Goal: Information Seeking & Learning: Learn about a topic

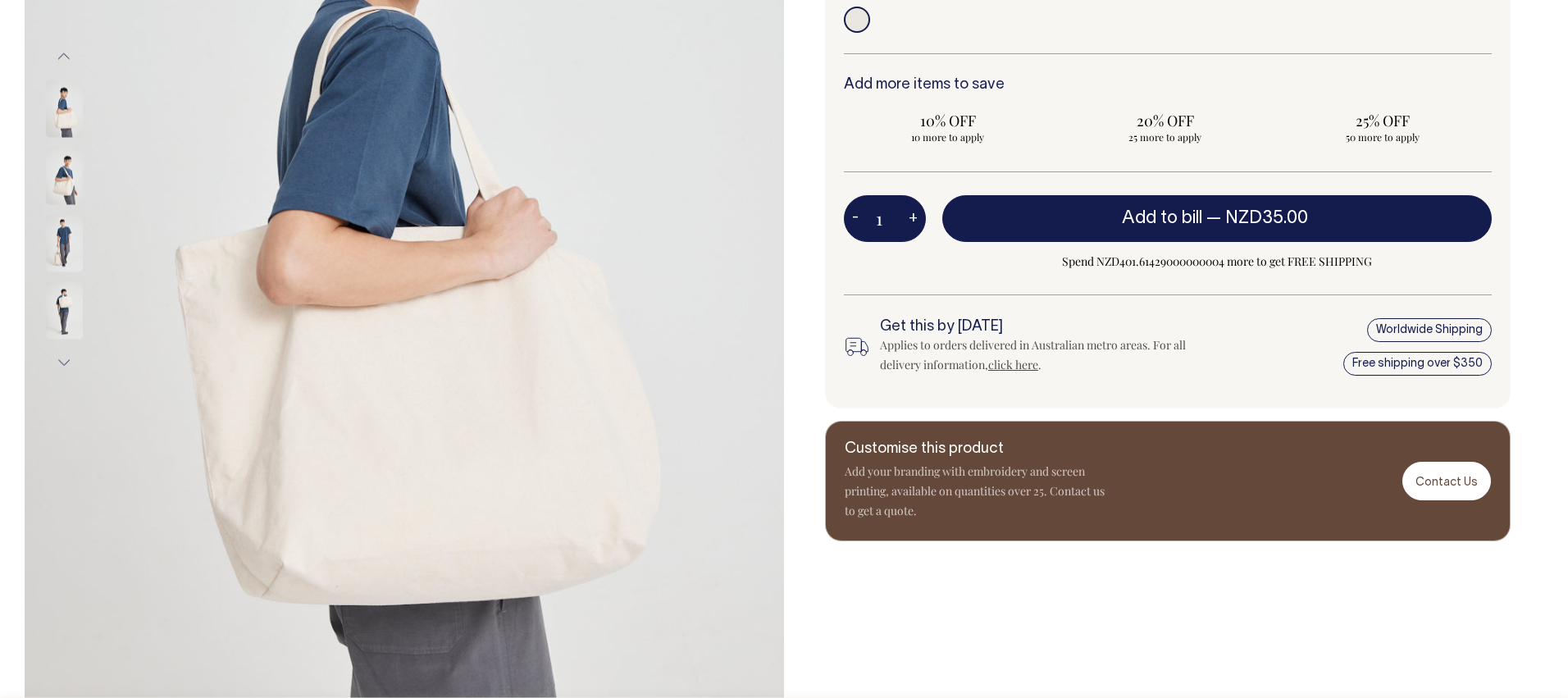
scroll to position [445, 0]
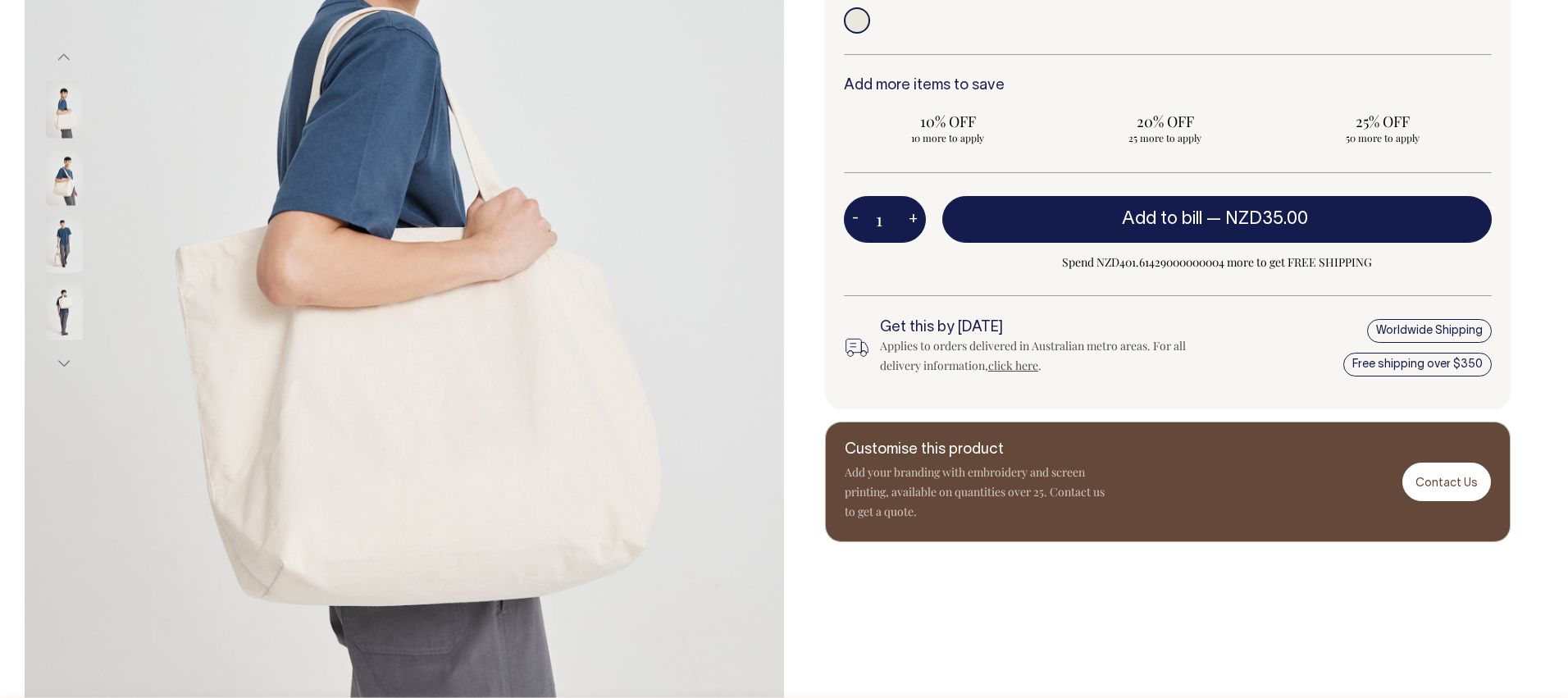
click at [57, 307] on img at bounding box center [63, 311] width 37 height 57
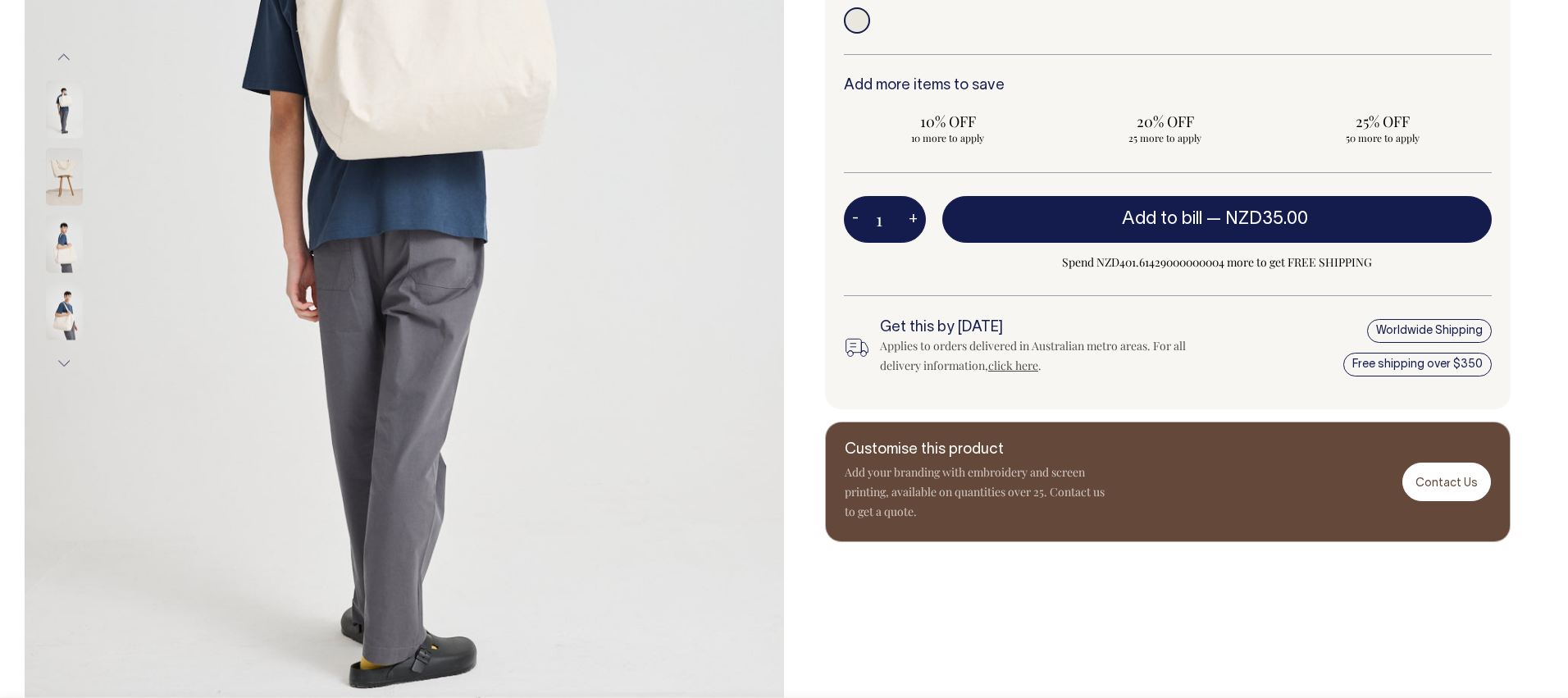
click at [64, 245] on img at bounding box center [63, 244] width 37 height 57
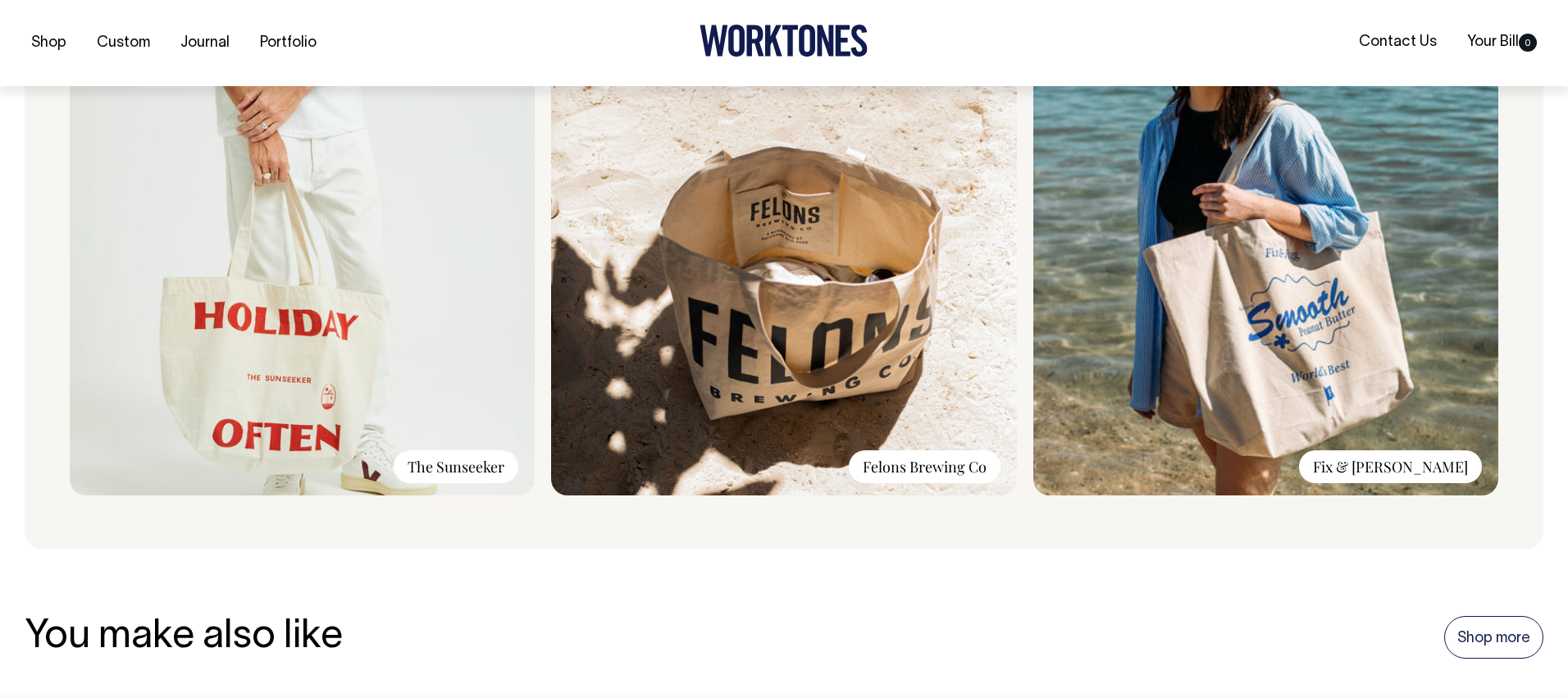
scroll to position [1357, 0]
click at [1334, 345] on img at bounding box center [1266, 274] width 465 height 439
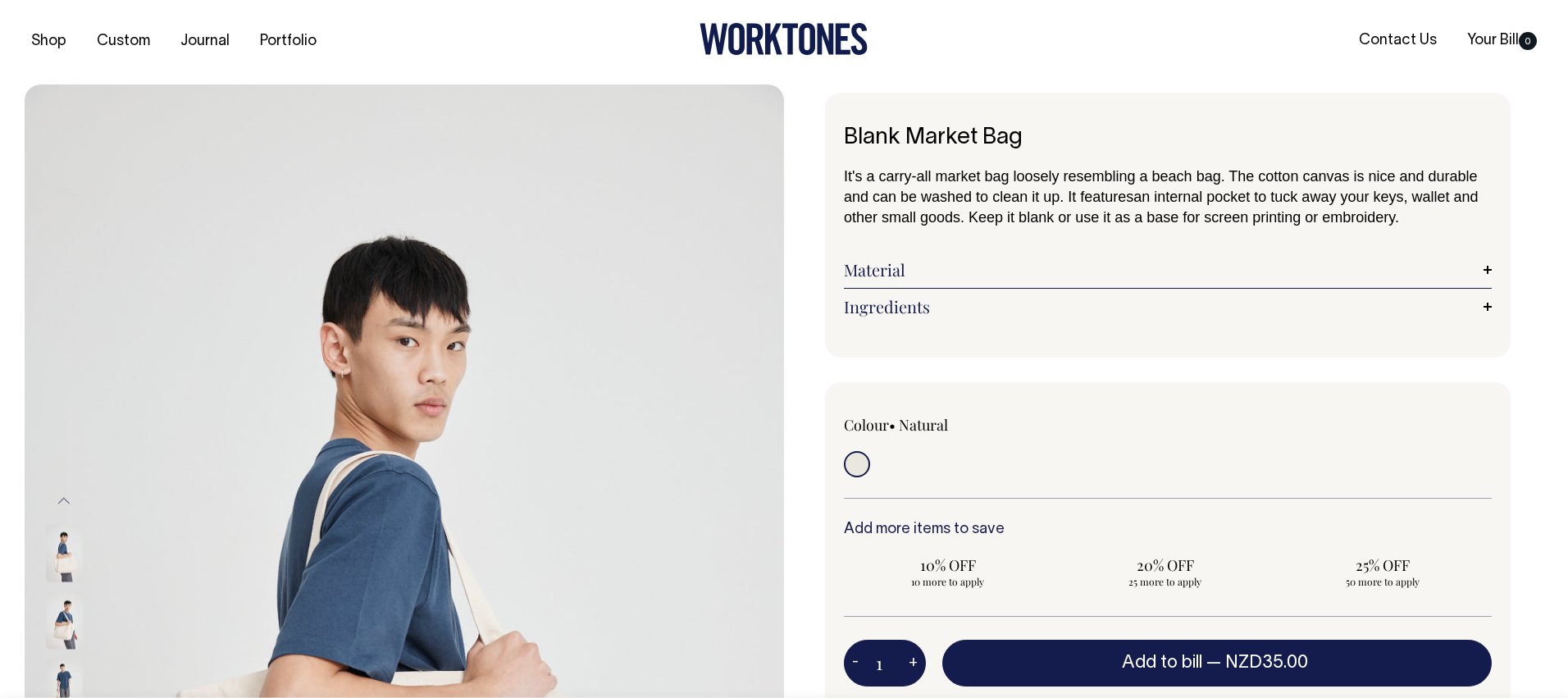
scroll to position [0, 0]
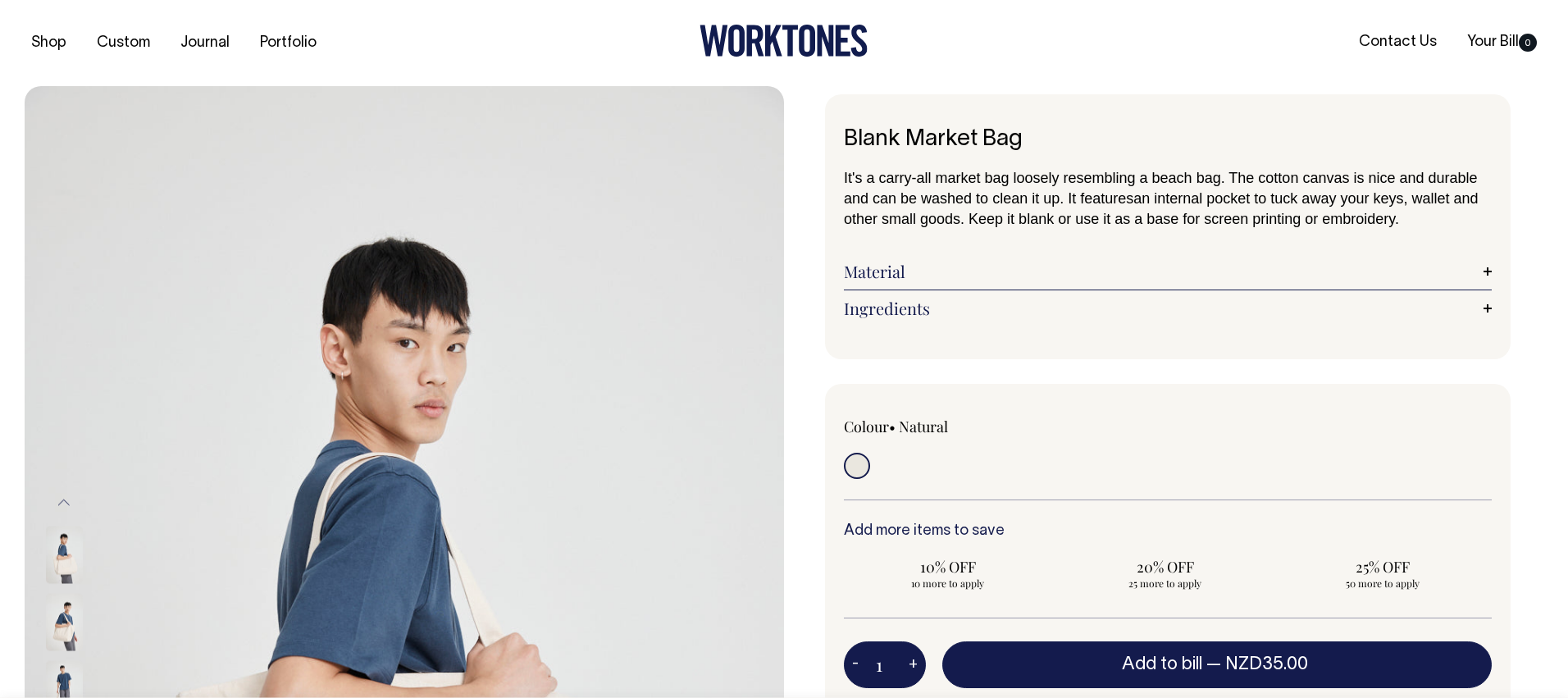
click at [1144, 263] on link "Material" at bounding box center [1168, 272] width 648 height 20
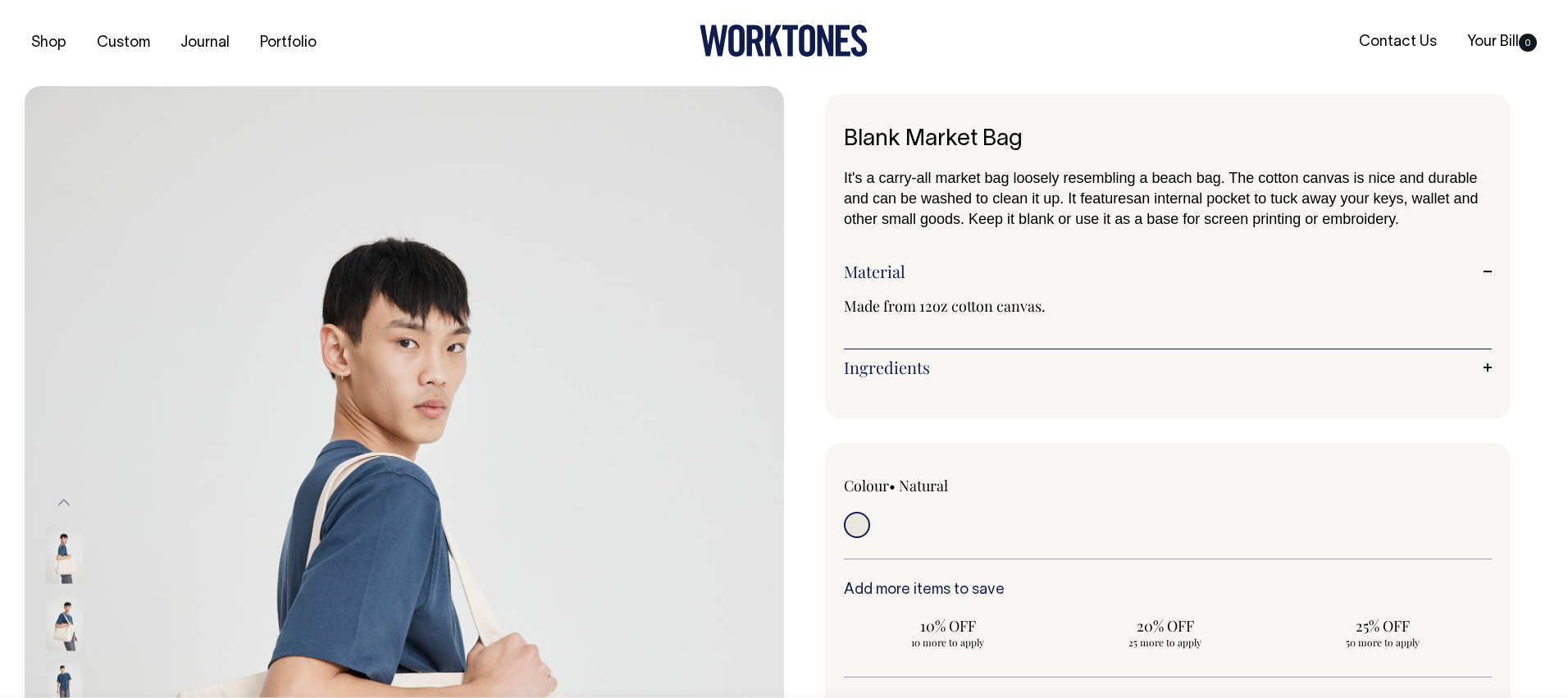
click at [1024, 357] on link "Ingredients" at bounding box center [1168, 367] width 648 height 20
